Goal: Information Seeking & Learning: Find specific fact

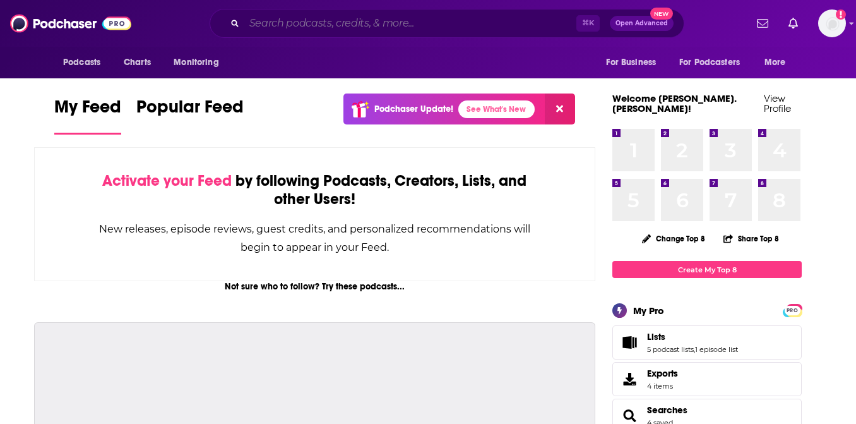
click at [310, 27] on input "Search podcasts, credits, & more..." at bounding box center [410, 23] width 332 height 20
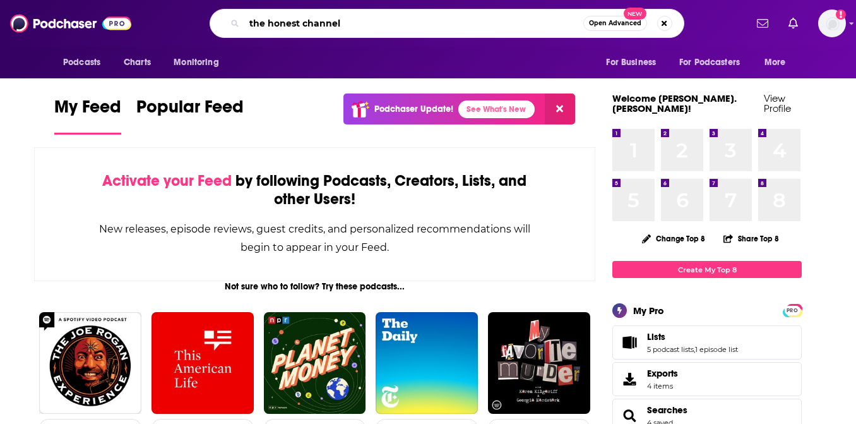
type input "the honest channel"
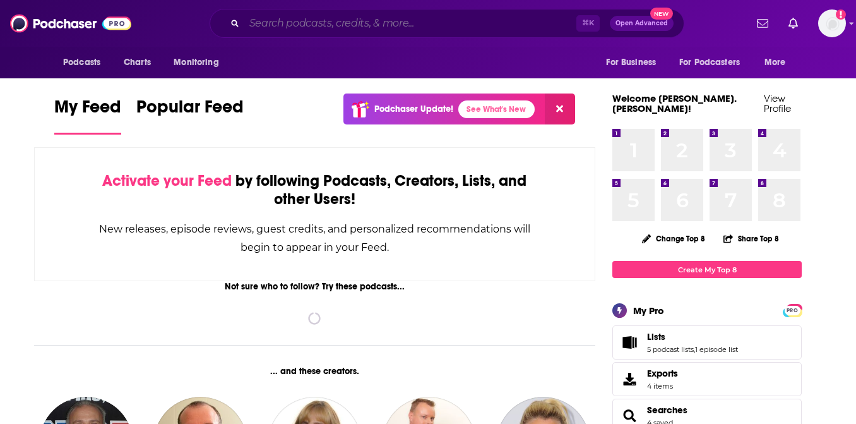
click at [373, 21] on input "Search podcasts, credits, & more..." at bounding box center [410, 23] width 332 height 20
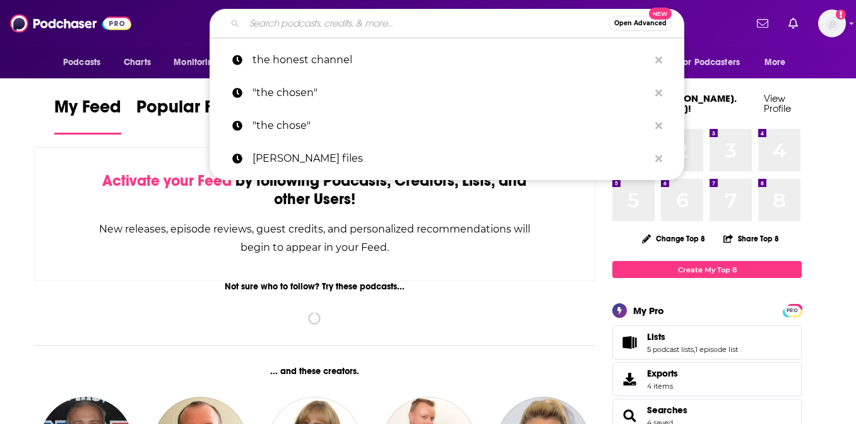
paste input "The Honest Channel Podcast"
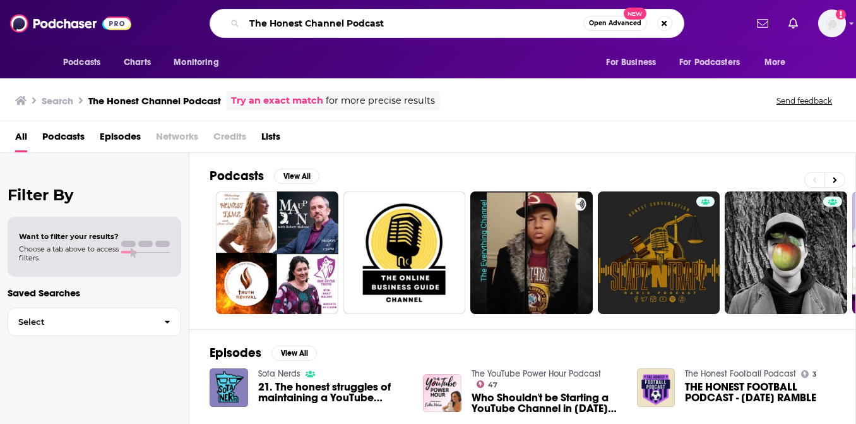
drag, startPoint x: 397, startPoint y: 23, endPoint x: 208, endPoint y: 21, distance: 188.8
click at [208, 21] on div "The Honest Channel Podcast Open Advanced New" at bounding box center [447, 23] width 598 height 29
type input "[PERSON_NAME]"
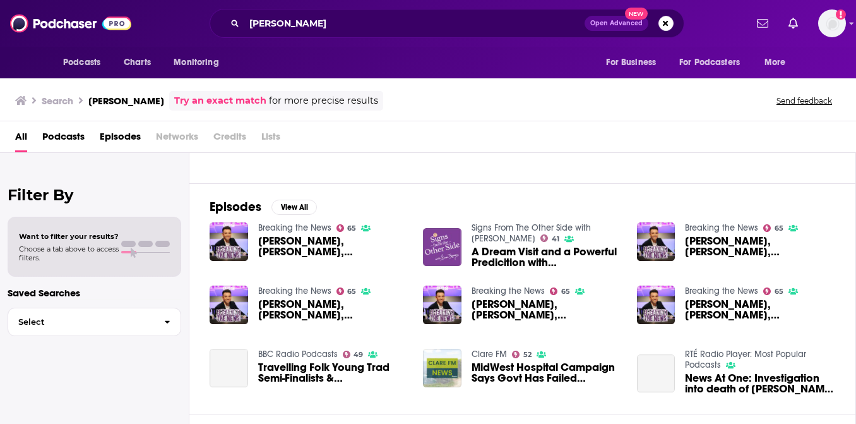
scroll to position [279, 0]
